Goal: Use online tool/utility: Utilize a website feature to perform a specific function

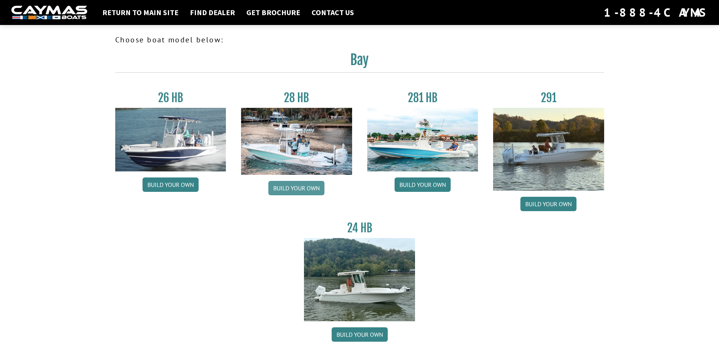
click at [308, 185] on link "Build your own" at bounding box center [296, 188] width 56 height 14
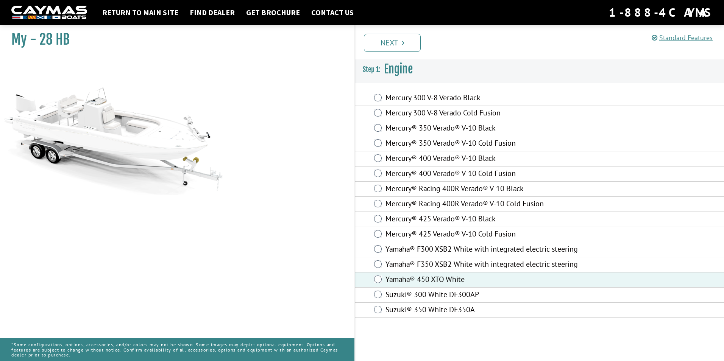
click at [390, 282] on label "Yamaha® 450 XTO White" at bounding box center [487, 280] width 203 height 11
click at [382, 49] on link "Next" at bounding box center [392, 43] width 57 height 18
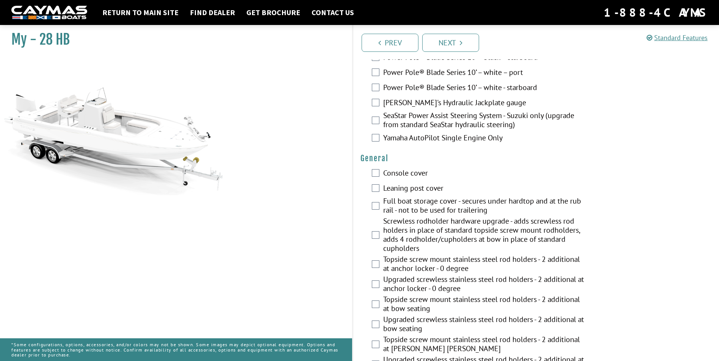
scroll to position [417, 0]
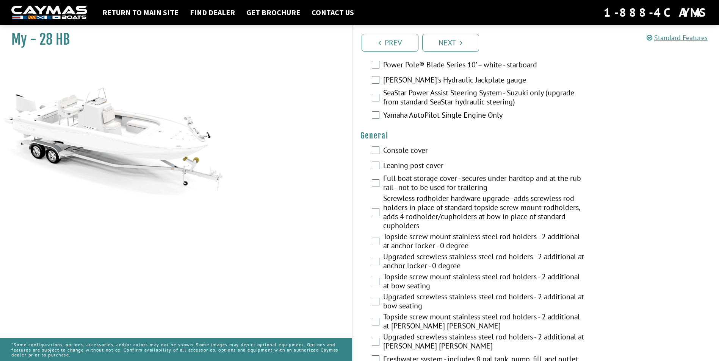
click at [377, 69] on div "Power Pole® Blade Series 10’ – white - starboard" at bounding box center [536, 65] width 366 height 15
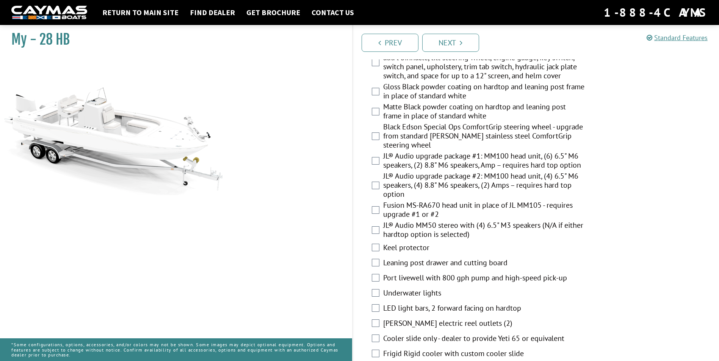
scroll to position [947, 0]
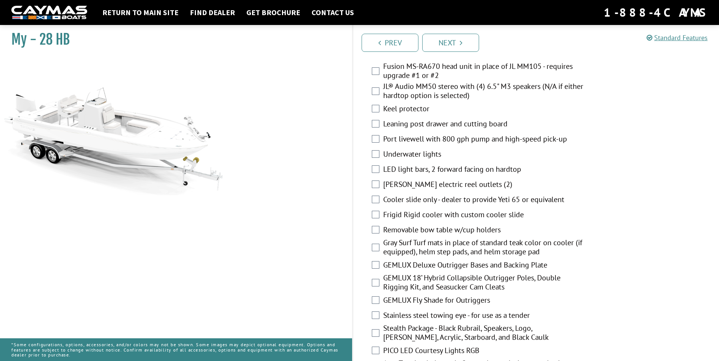
click at [382, 154] on div "Underwater lights" at bounding box center [536, 154] width 366 height 15
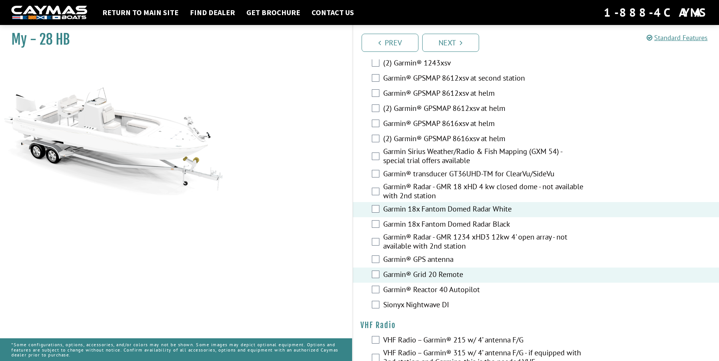
scroll to position [1866, 0]
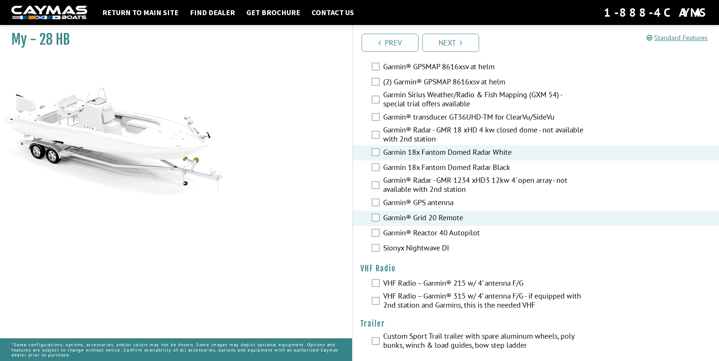
click at [380, 277] on div "VHF Radio – Garmin® 215 w/ 4’ antenna F/G" at bounding box center [536, 284] width 366 height 15
click at [374, 292] on div "VHF Radio – Garmin® 315 w/ 4’ antenna F/G - if equipped with 2nd station and Ga…" at bounding box center [536, 302] width 366 height 20
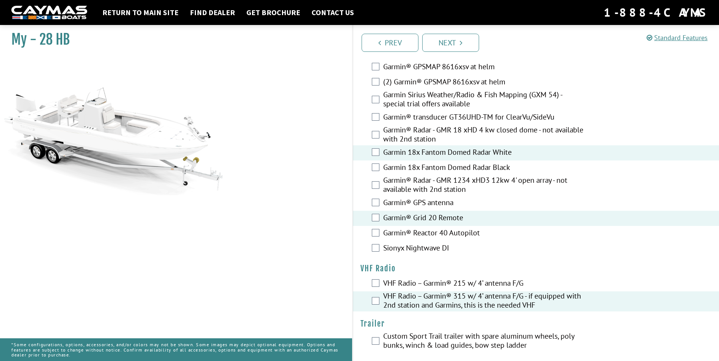
click at [380, 280] on div "VHF Radio – Garmin® 215 w/ 4’ antenna F/G" at bounding box center [536, 284] width 366 height 15
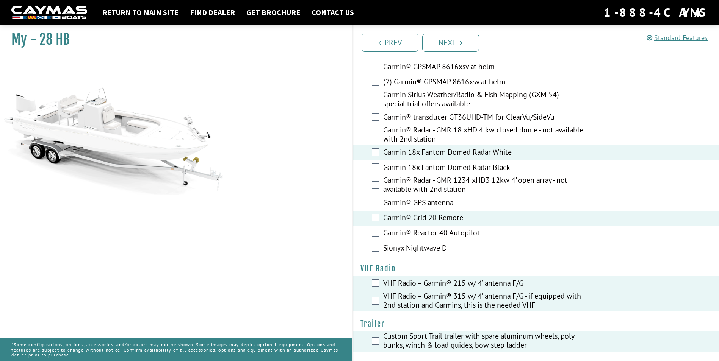
scroll to position [1639, 0]
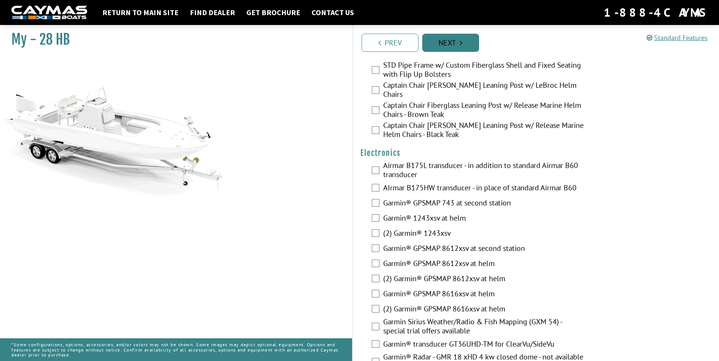
click at [461, 47] on link "Next" at bounding box center [450, 43] width 57 height 18
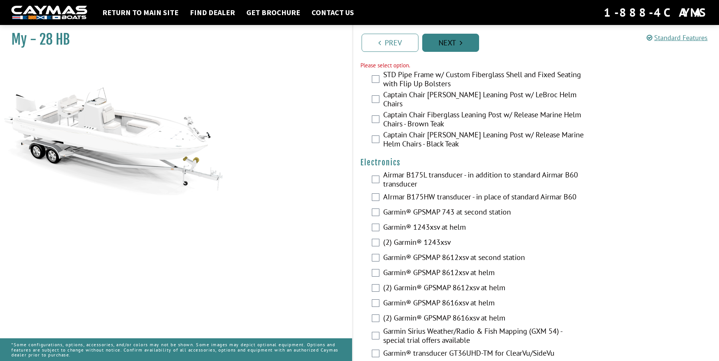
scroll to position [1624, 0]
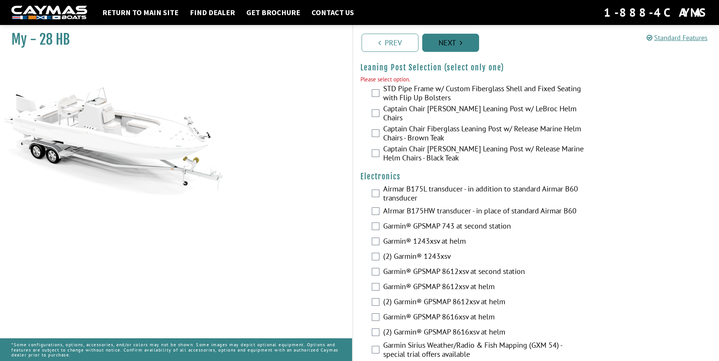
click at [461, 45] on icon "Pagination" at bounding box center [461, 43] width 3 height 8
click at [457, 41] on link "Next" at bounding box center [450, 43] width 57 height 18
click at [456, 42] on link "Next" at bounding box center [450, 43] width 57 height 18
